Goal: Transaction & Acquisition: Download file/media

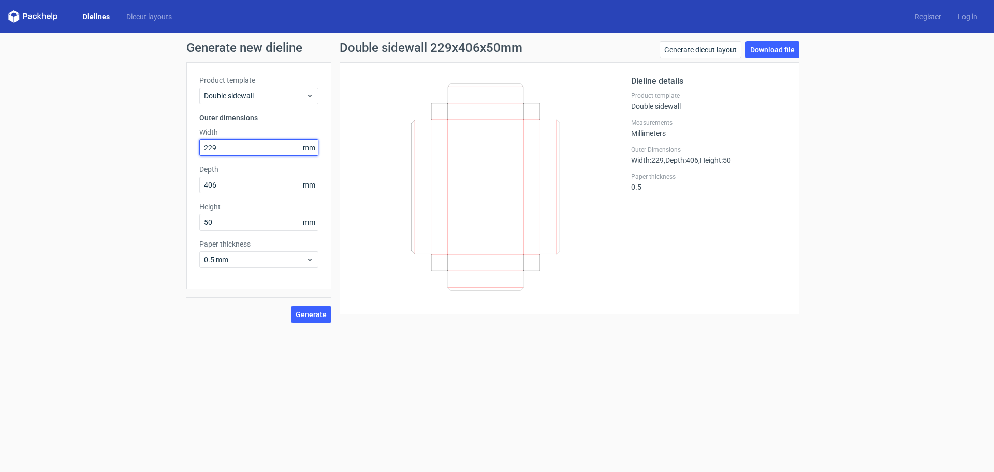
drag, startPoint x: 256, startPoint y: 150, endPoint x: 143, endPoint y: 137, distance: 113.6
click at [151, 137] on div "Generate new dieline Product template Double sidewall Outer dimensions Width 22…" at bounding box center [497, 182] width 994 height 298
type input "90"
drag, startPoint x: 222, startPoint y: 185, endPoint x: 166, endPoint y: 179, distance: 56.8
click at [166, 179] on div "Generate new dieline Product template Double sidewall Outer dimensions Width 90…" at bounding box center [497, 182] width 994 height 298
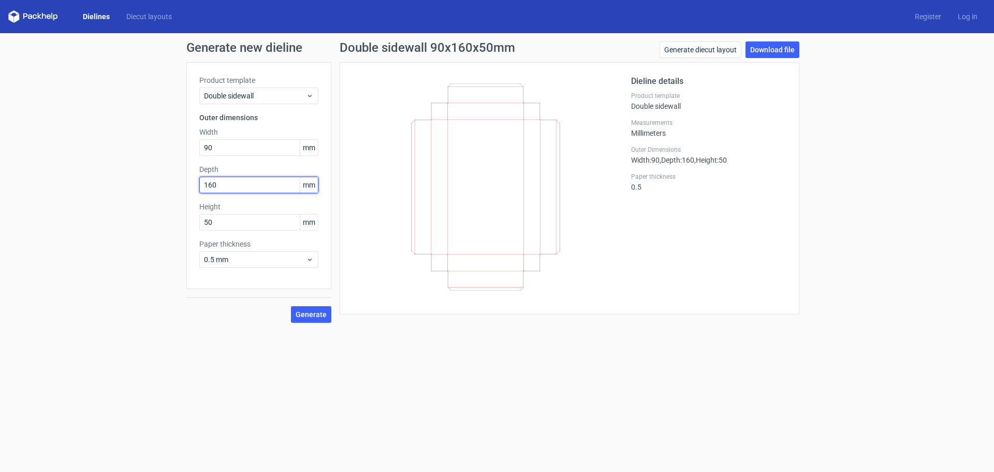
type input "160"
drag, startPoint x: 234, startPoint y: 219, endPoint x: 138, endPoint y: 203, distance: 97.1
click at [138, 203] on div "Generate new dieline Product template Double sidewall Outer dimensions Width 90…" at bounding box center [497, 182] width 994 height 298
type input "25"
click at [309, 316] on span "Generate" at bounding box center [311, 314] width 31 height 7
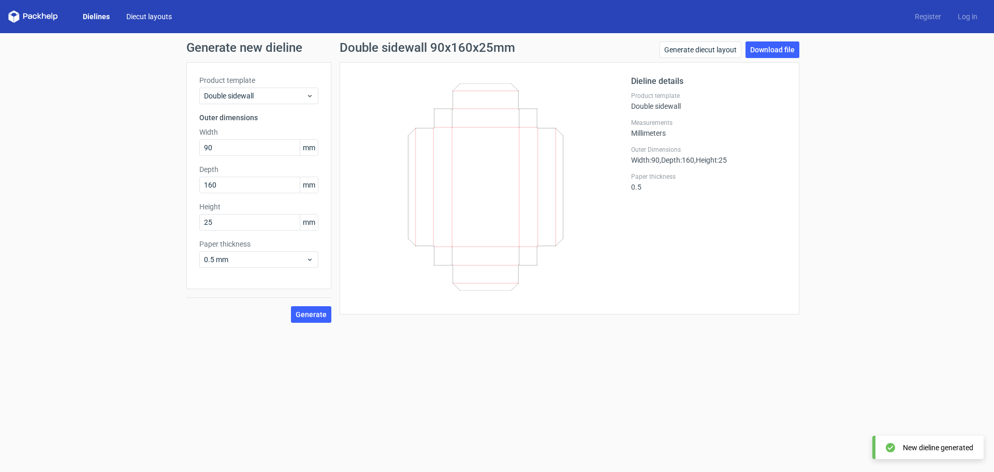
click at [125, 18] on link "Diecut layouts" at bounding box center [149, 16] width 62 height 10
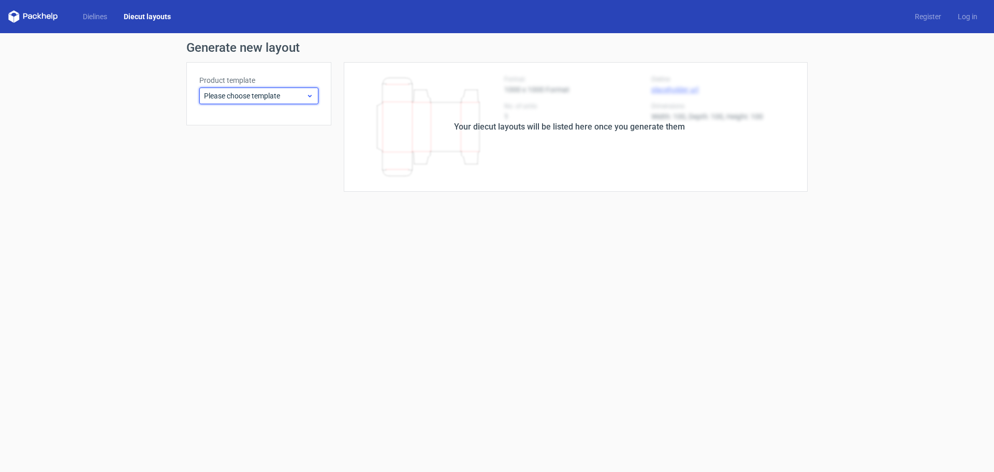
click at [256, 93] on span "Please choose template" at bounding box center [255, 96] width 102 height 10
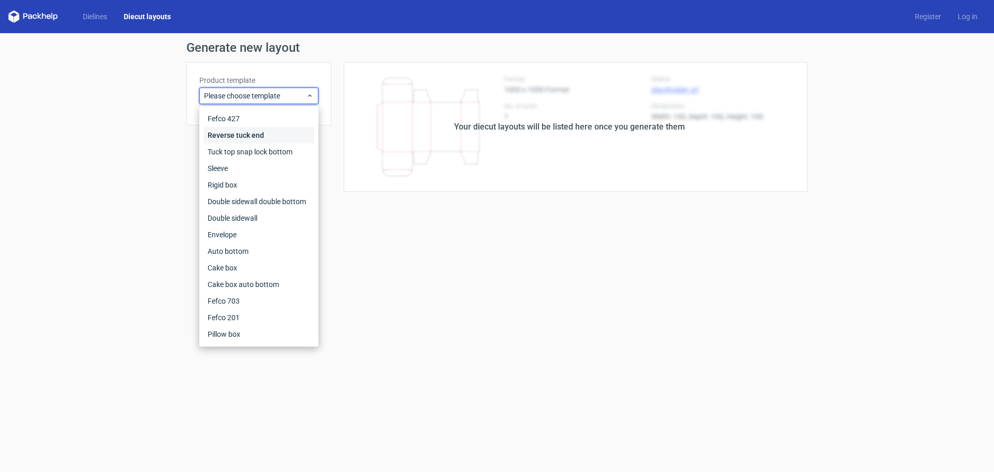
click at [248, 134] on div "Reverse tuck end" at bounding box center [259, 135] width 111 height 17
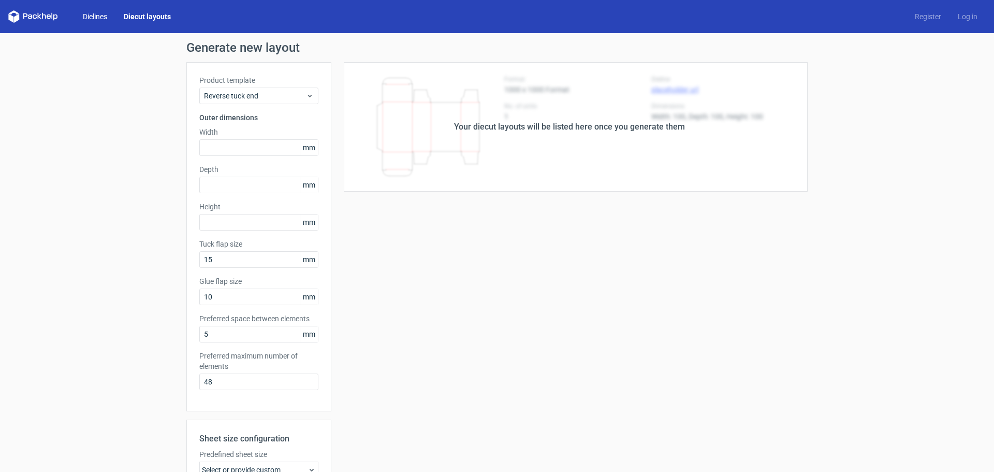
click at [95, 15] on link "Dielines" at bounding box center [95, 16] width 41 height 10
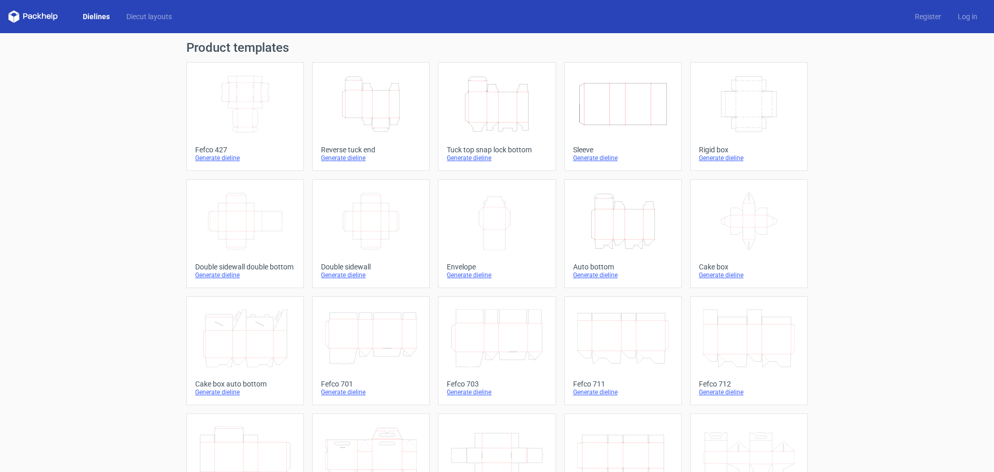
click at [369, 226] on icon "Width Depth Height" at bounding box center [371, 221] width 92 height 58
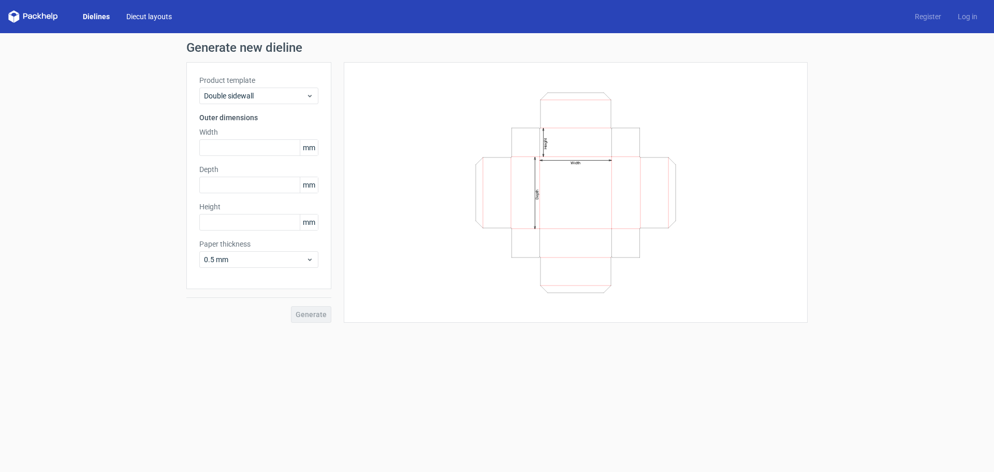
click at [153, 19] on link "Diecut layouts" at bounding box center [149, 16] width 62 height 10
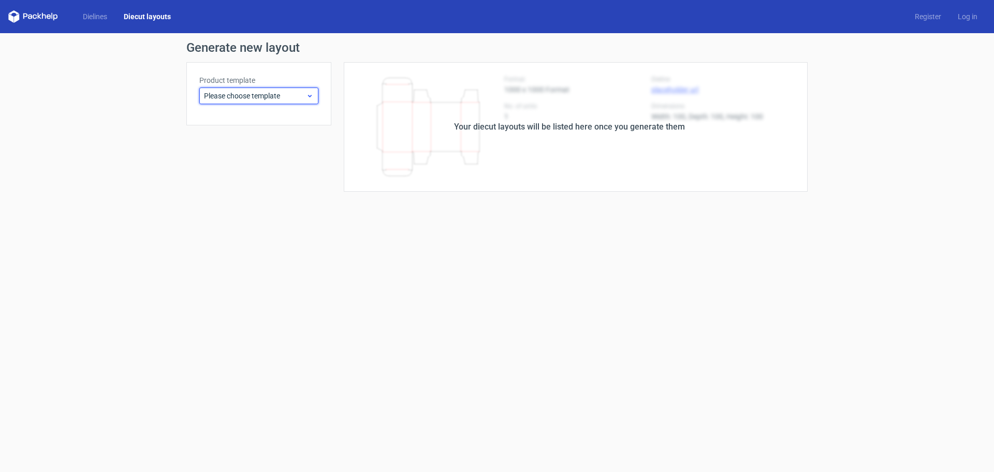
click at [312, 100] on div "Please choose template" at bounding box center [258, 96] width 119 height 17
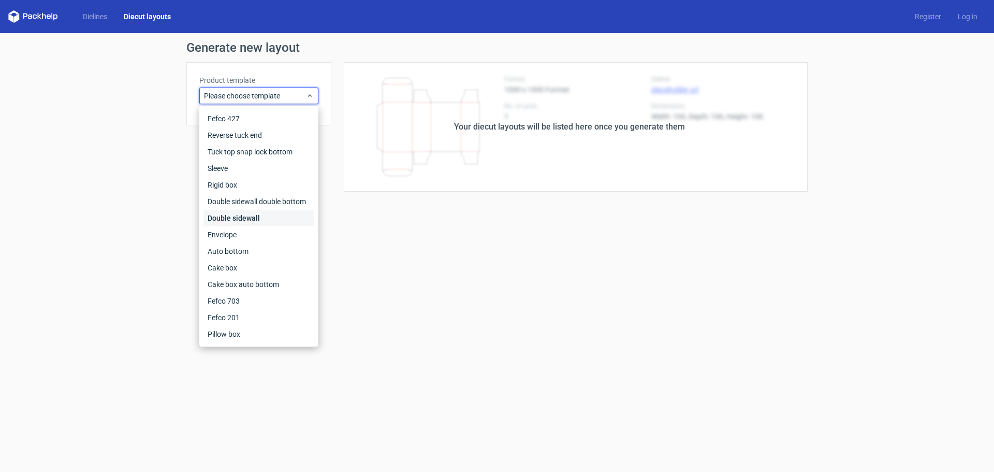
click at [265, 217] on div "Double sidewall" at bounding box center [259, 218] width 111 height 17
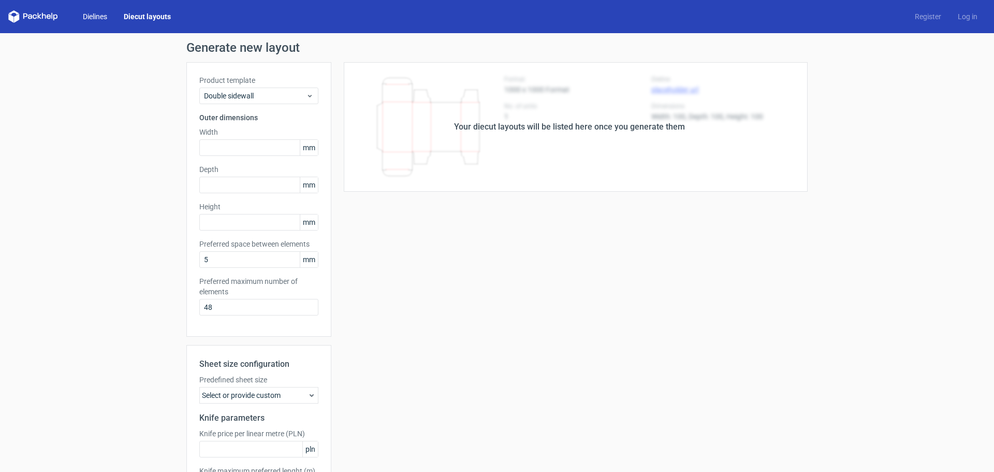
click at [97, 13] on link "Dielines" at bounding box center [95, 16] width 41 height 10
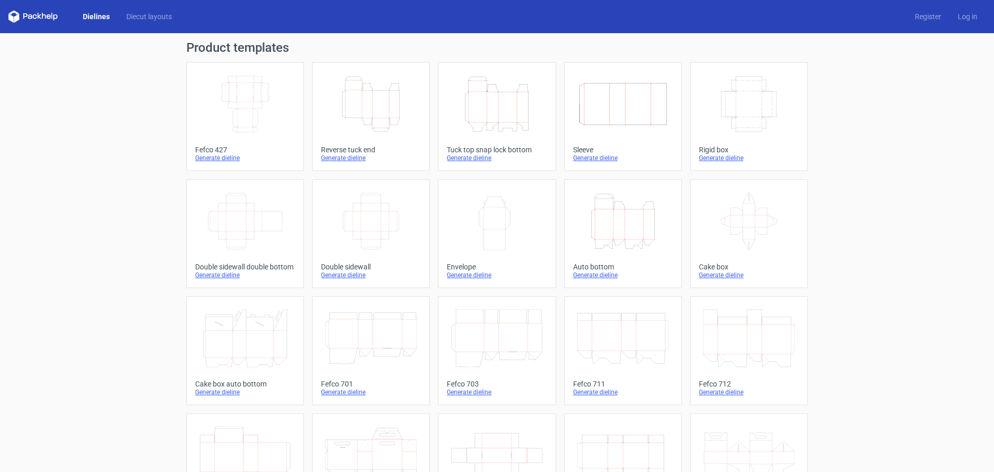
click at [369, 224] on icon "Width Depth Height" at bounding box center [371, 221] width 92 height 58
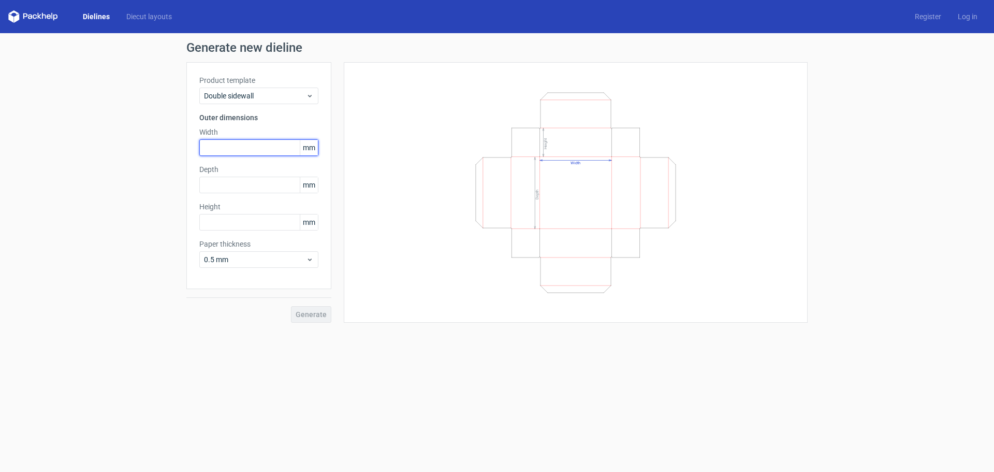
click at [222, 148] on input "text" at bounding box center [258, 147] width 119 height 17
type input "90"
type input "160"
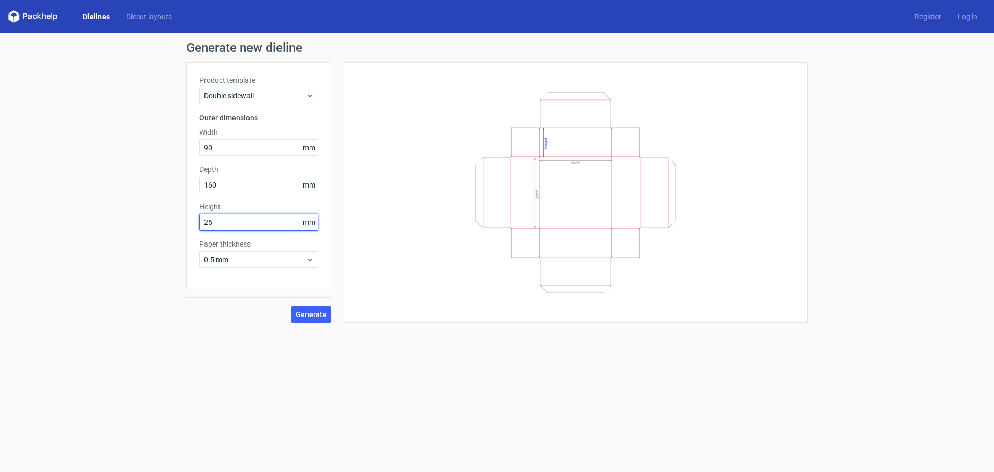
type input "25"
click at [316, 311] on span "Generate" at bounding box center [311, 314] width 31 height 7
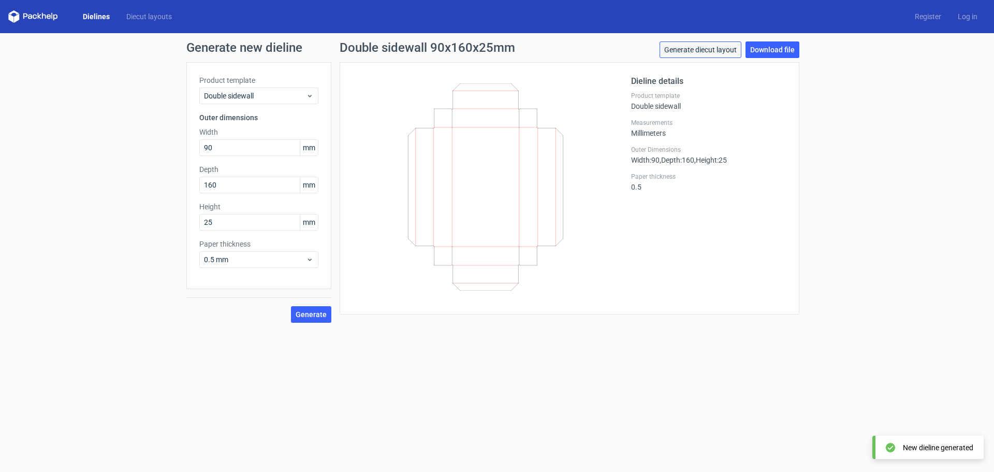
click at [713, 51] on link "Generate diecut layout" at bounding box center [701, 49] width 82 height 17
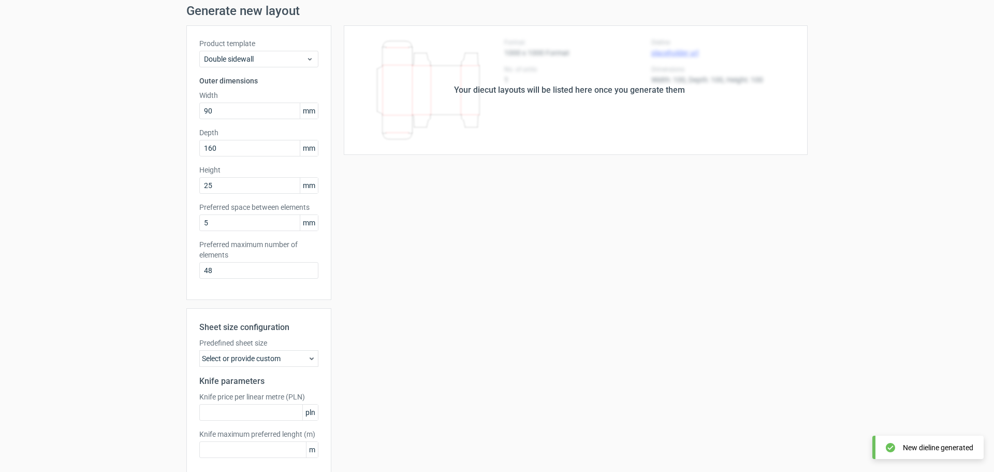
scroll to position [86, 0]
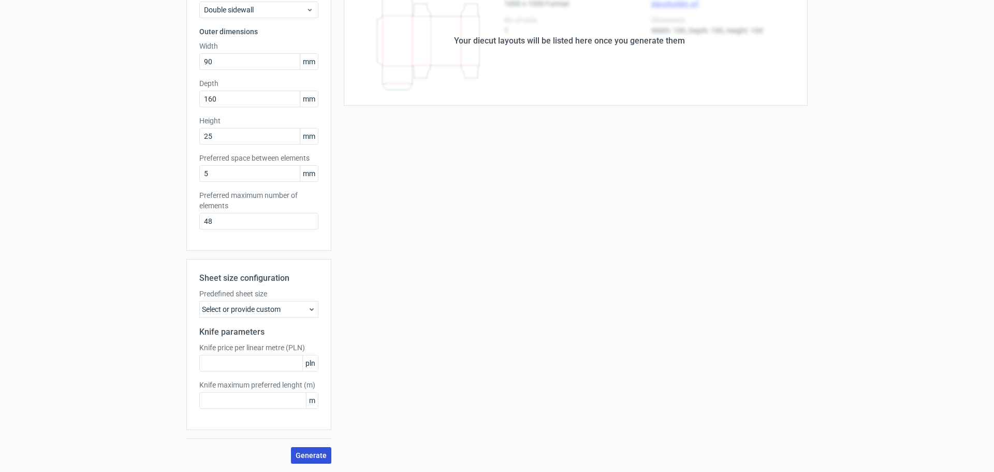
click at [298, 453] on span "Generate" at bounding box center [311, 455] width 31 height 7
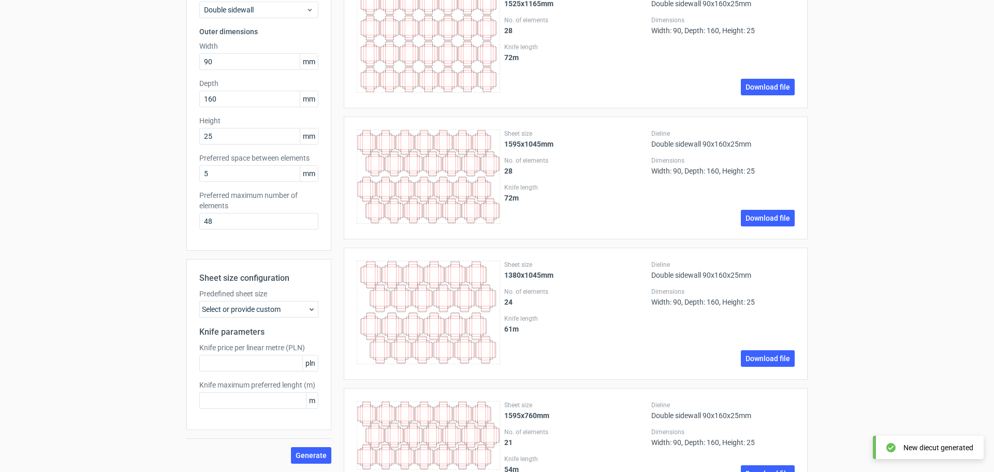
scroll to position [0, 0]
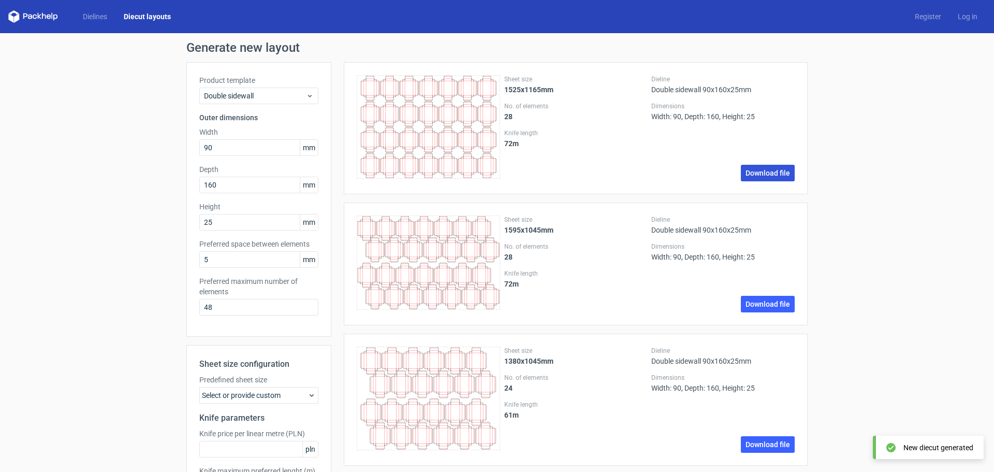
click at [762, 168] on link "Download file" at bounding box center [768, 173] width 54 height 17
drag, startPoint x: 221, startPoint y: 151, endPoint x: 80, endPoint y: 144, distance: 141.0
type input "93"
type input "163"
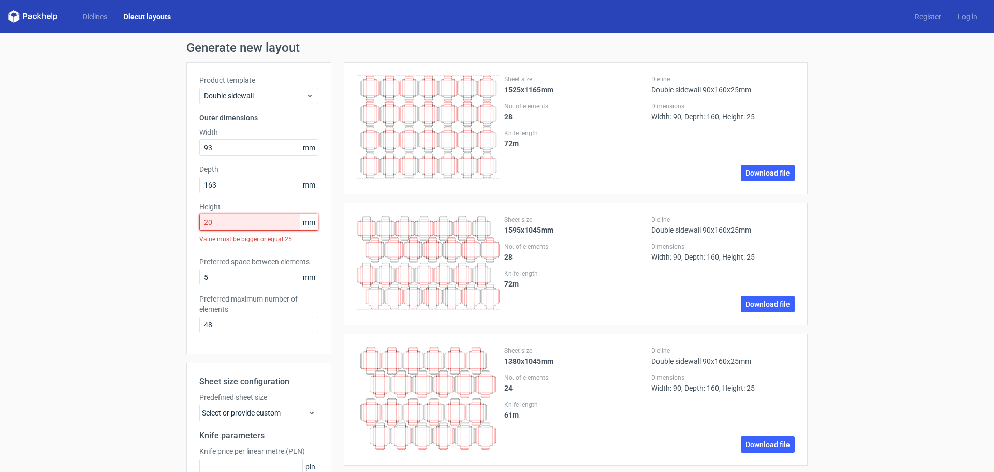
drag, startPoint x: 256, startPoint y: 223, endPoint x: 57, endPoint y: 200, distance: 200.2
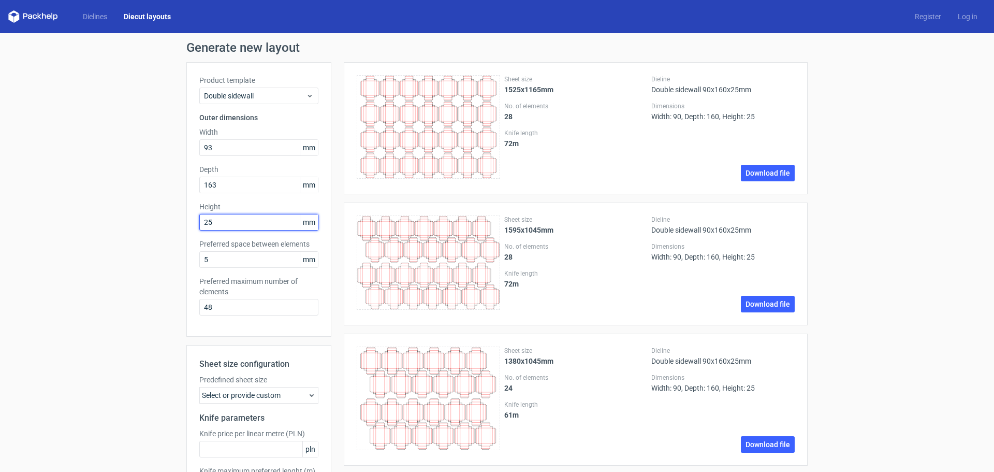
type input "25"
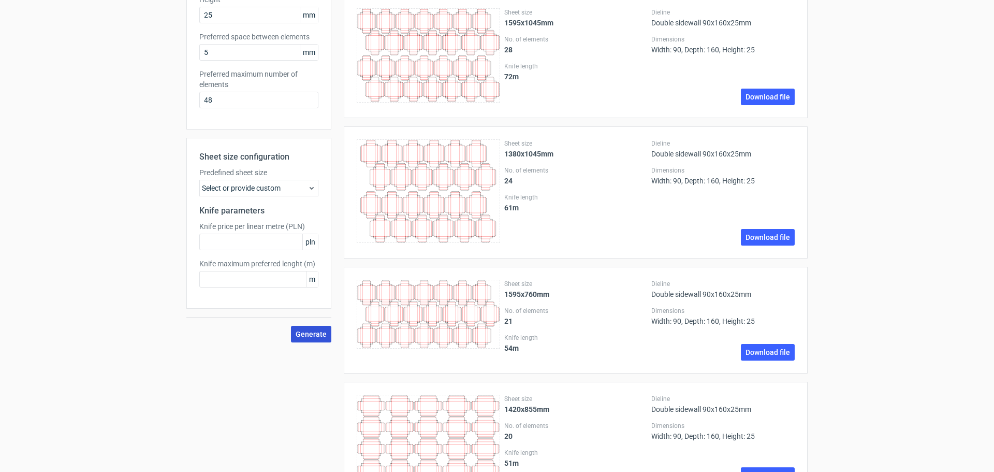
click at [306, 335] on span "Generate" at bounding box center [311, 333] width 31 height 7
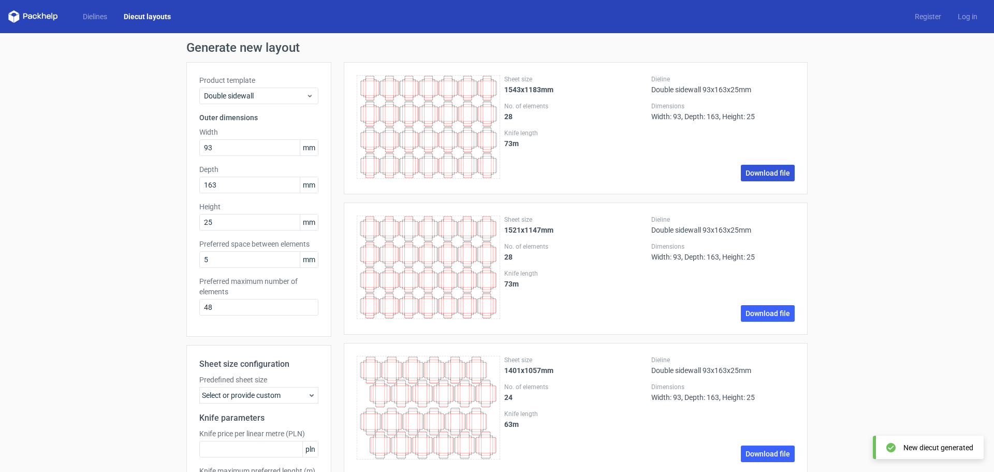
click at [761, 175] on link "Download file" at bounding box center [768, 173] width 54 height 17
